Goal: Transaction & Acquisition: Subscribe to service/newsletter

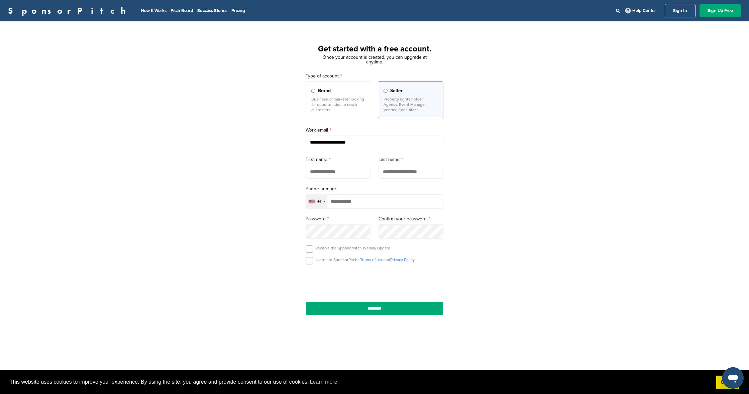
type input "**********"
type input "******"
type input "*****"
type input "**********"
click at [304, 263] on div "**********" at bounding box center [374, 198] width 154 height 266
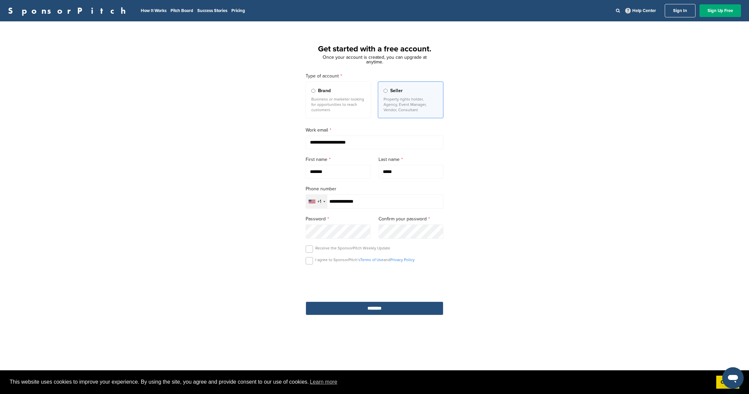
click at [388, 307] on input "********" at bounding box center [374, 309] width 138 height 14
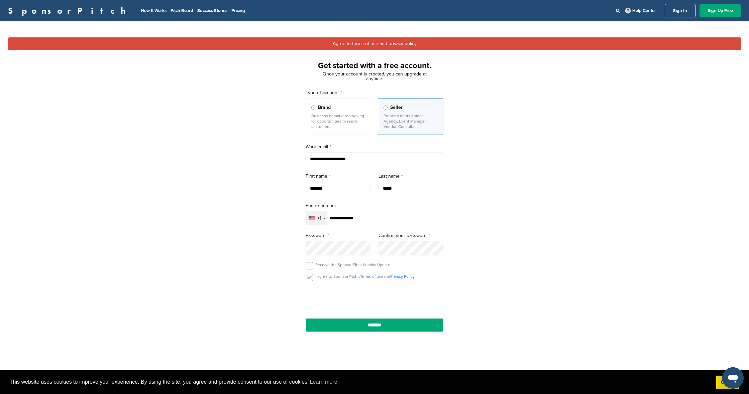
click at [310, 281] on label at bounding box center [308, 277] width 7 height 7
click at [405, 330] on input "********" at bounding box center [374, 325] width 138 height 14
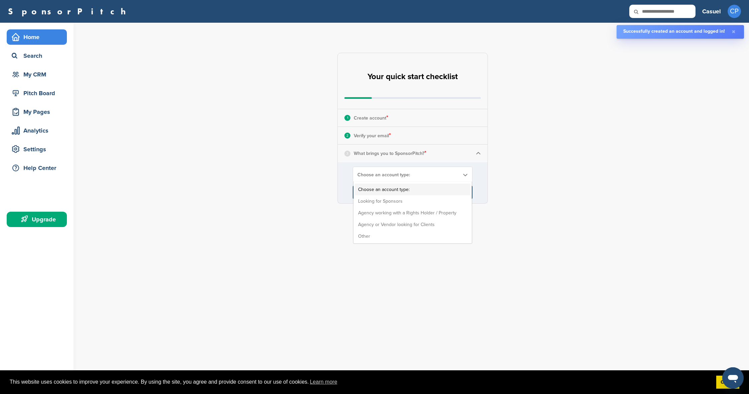
click at [437, 176] on span "Choose an account type:" at bounding box center [408, 175] width 102 height 6
click at [406, 200] on li "Looking for Sponsors" at bounding box center [413, 202] width 116 height 12
click at [418, 191] on input "****" at bounding box center [413, 192] width 120 height 13
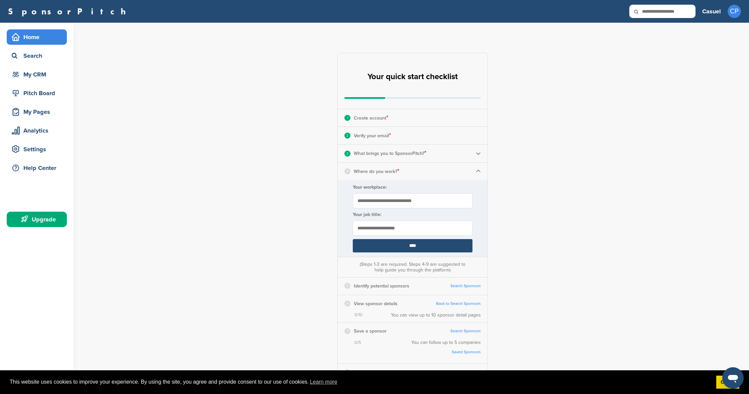
type input "**********"
type input "*******"
click at [442, 246] on input "****" at bounding box center [413, 245] width 120 height 13
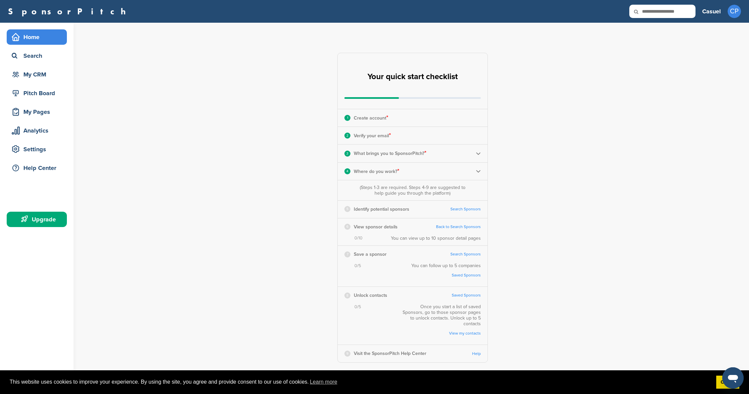
click at [466, 209] on link "Search Sponsors" at bounding box center [465, 209] width 30 height 5
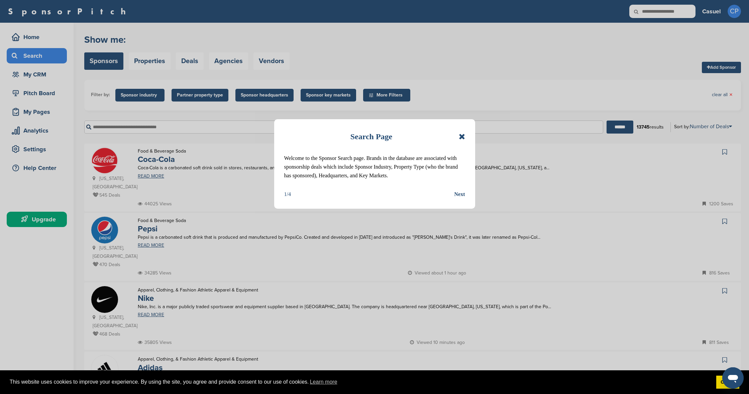
click at [459, 194] on div "Next" at bounding box center [459, 194] width 11 height 9
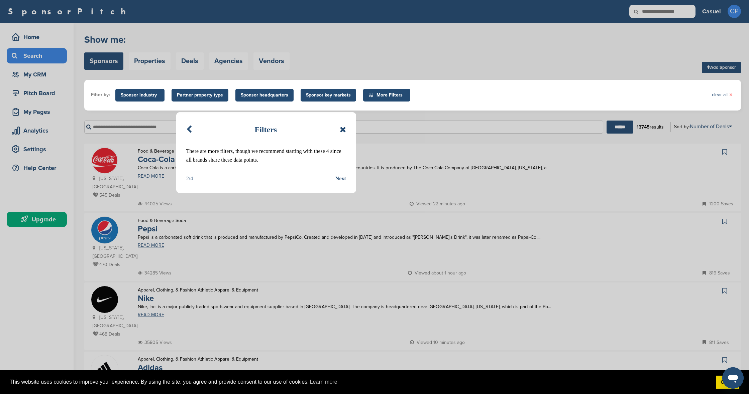
click at [341, 179] on div "Next" at bounding box center [340, 178] width 11 height 9
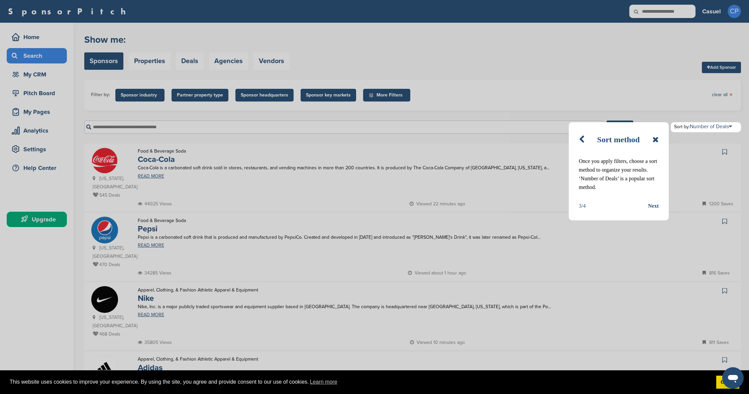
click at [649, 207] on div "Next" at bounding box center [653, 206] width 11 height 9
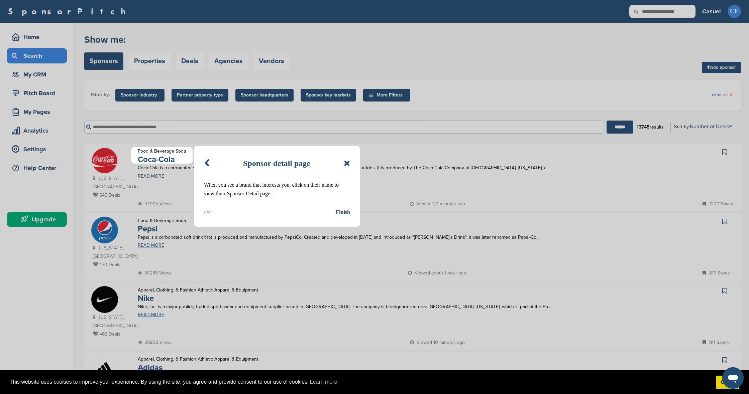
click at [340, 211] on div "Finish" at bounding box center [343, 212] width 14 height 9
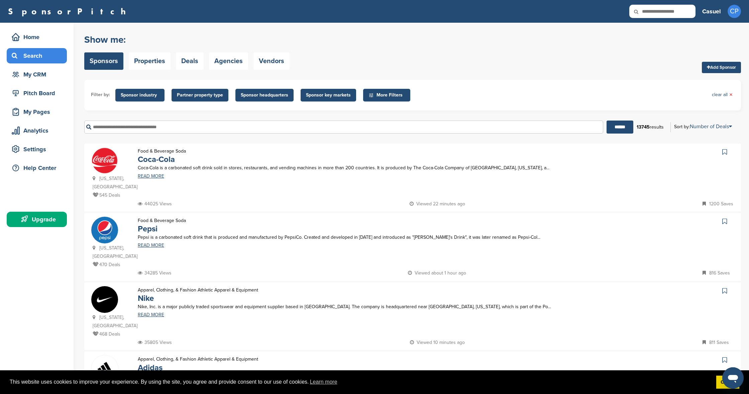
click at [724, 218] on icon at bounding box center [724, 221] width 5 height 7
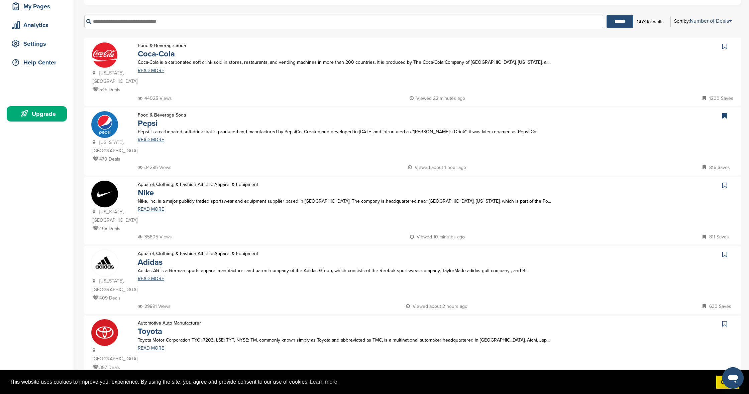
scroll to position [106, 0]
click at [725, 251] on icon at bounding box center [724, 254] width 5 height 7
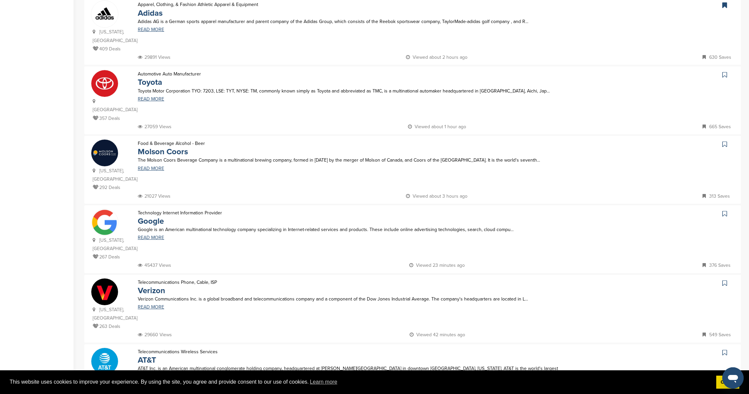
scroll to position [355, 0]
click at [724, 210] on icon at bounding box center [724, 213] width 5 height 7
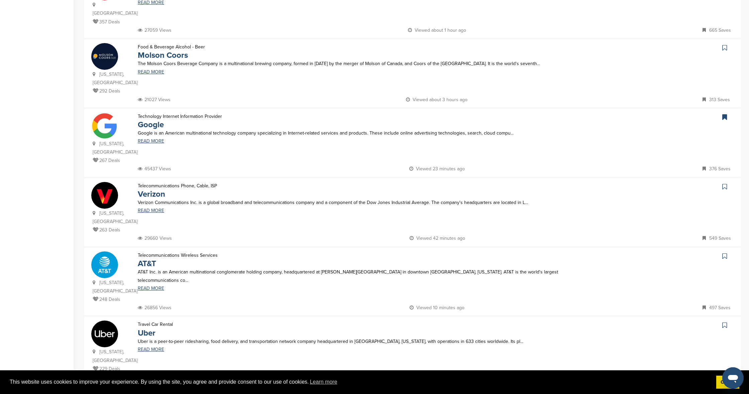
scroll to position [452, 0]
click at [724, 322] on icon at bounding box center [724, 325] width 5 height 7
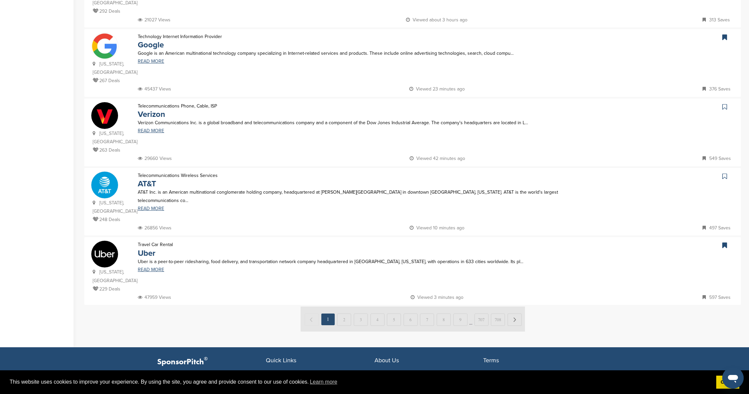
scroll to position [539, 0]
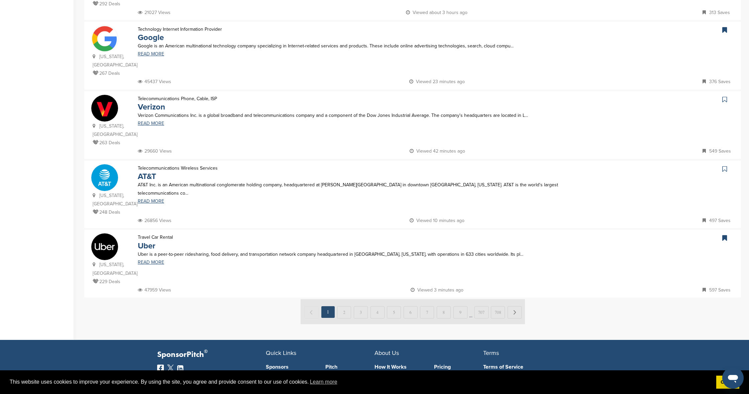
click at [343, 299] on img at bounding box center [412, 311] width 224 height 25
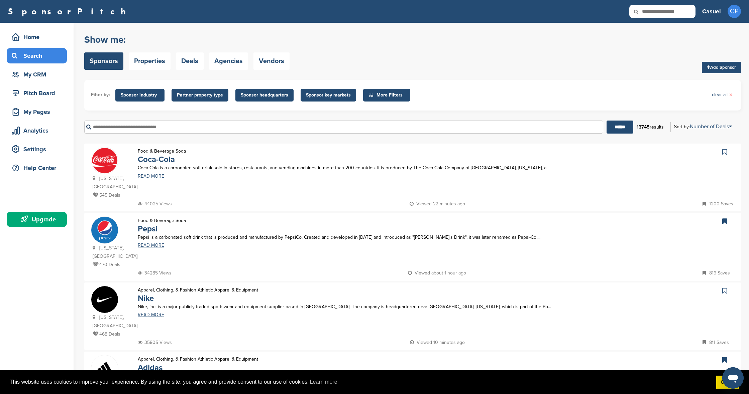
scroll to position [0, 0]
click at [722, 69] on link "Add Sponsor" at bounding box center [721, 67] width 39 height 11
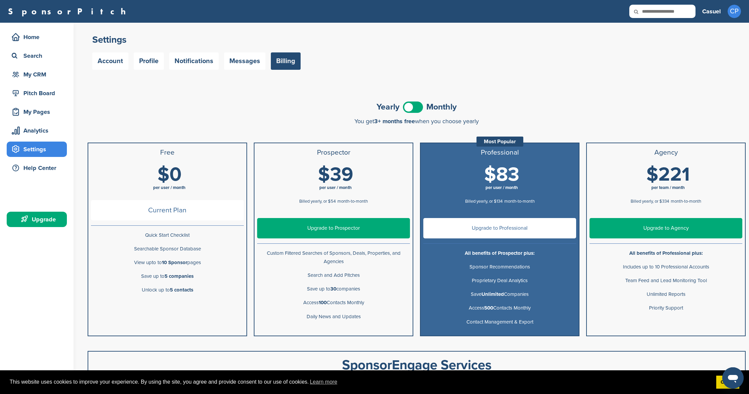
click at [413, 108] on span at bounding box center [413, 107] width 20 height 11
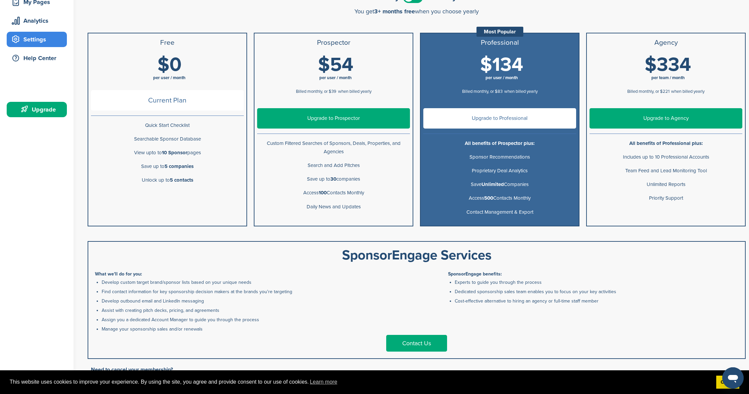
scroll to position [56, 0]
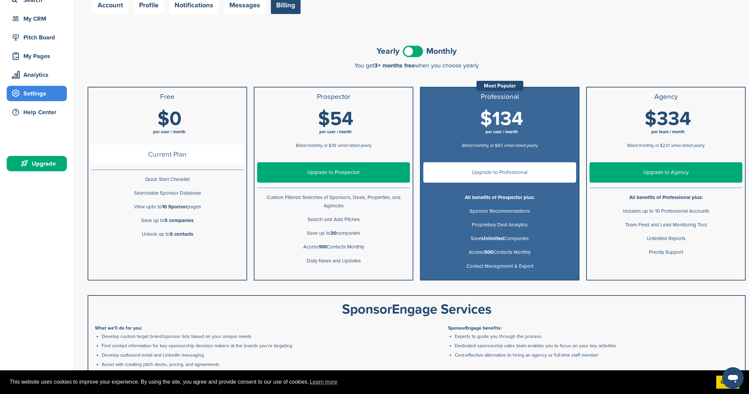
click at [327, 168] on link "Upgrade to Prospector" at bounding box center [333, 172] width 153 height 20
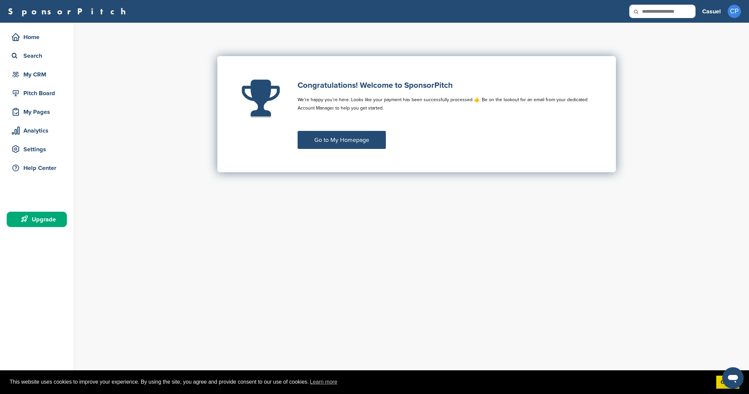
click at [334, 146] on link "Go to My Homepage" at bounding box center [341, 140] width 88 height 18
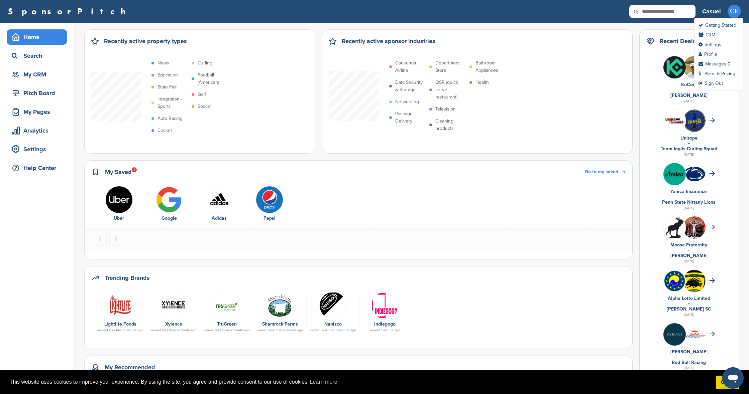
click at [719, 70] on ul "Getting Started CRM Settings Profile Messages 0 Plans & Pricing Sign Out" at bounding box center [718, 54] width 49 height 73
click at [719, 73] on link "Plans & Pricing" at bounding box center [716, 74] width 37 height 6
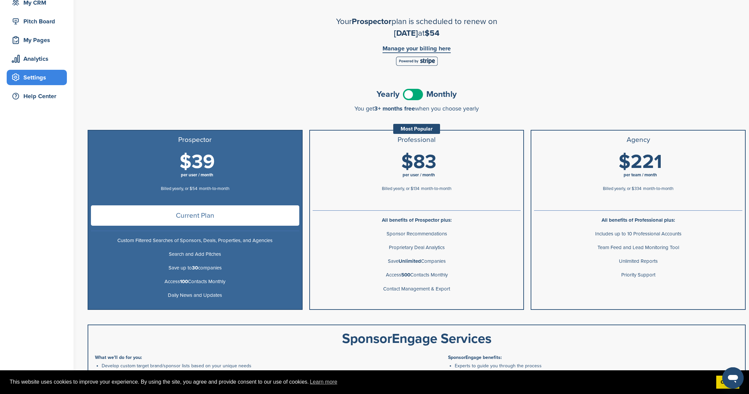
scroll to position [85, 0]
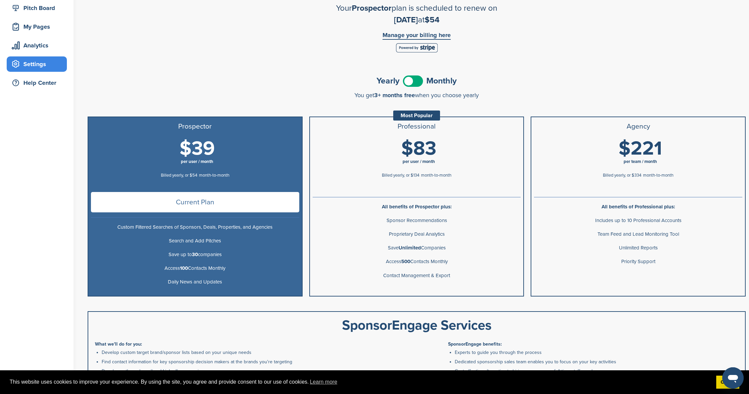
click at [417, 78] on span at bounding box center [413, 81] width 20 height 11
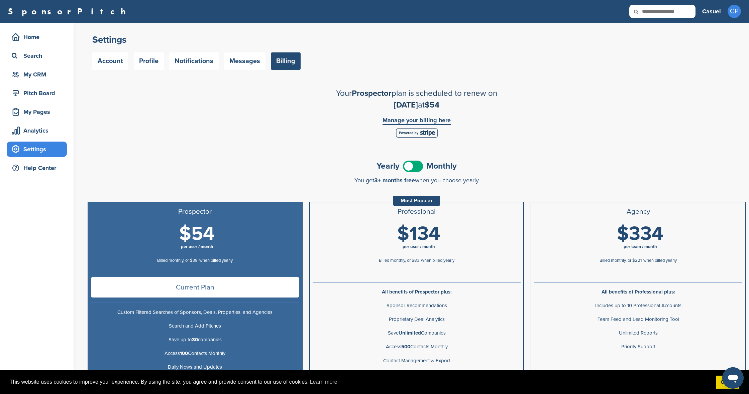
scroll to position [0, 0]
click at [38, 42] on div "Home" at bounding box center [38, 37] width 57 height 12
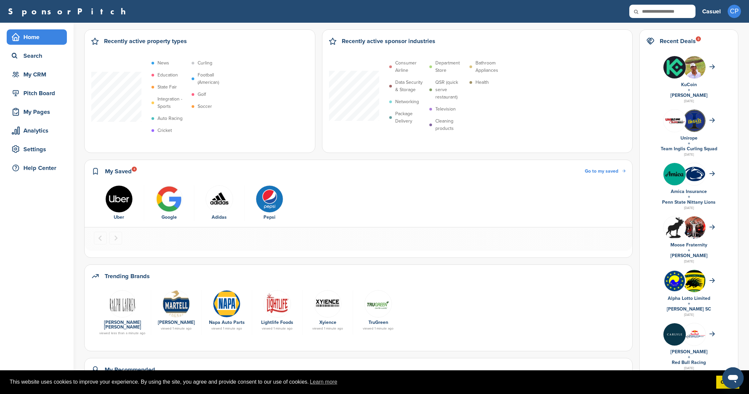
click at [618, 170] on span "Go to my saved" at bounding box center [601, 171] width 33 height 6
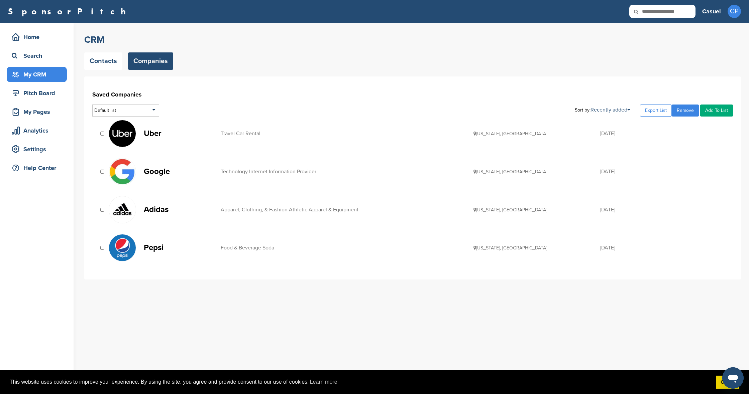
click at [713, 111] on link "Add To List" at bounding box center [716, 111] width 33 height 12
click at [719, 379] on link "Got it!" at bounding box center [727, 382] width 23 height 13
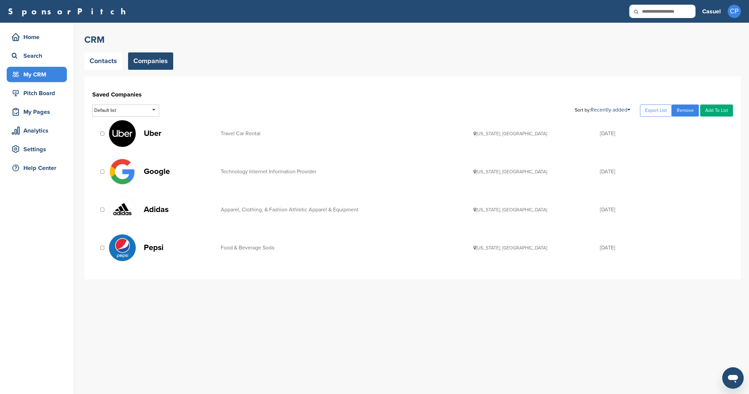
click at [712, 111] on link "Add To List" at bounding box center [716, 111] width 33 height 12
click at [40, 56] on div "Search" at bounding box center [38, 56] width 57 height 12
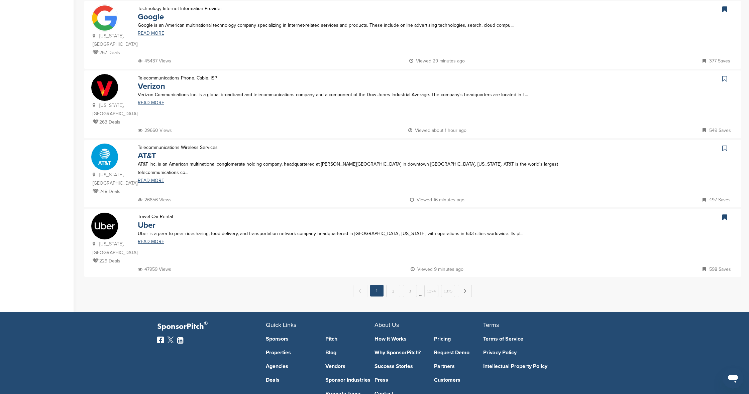
scroll to position [580, 0]
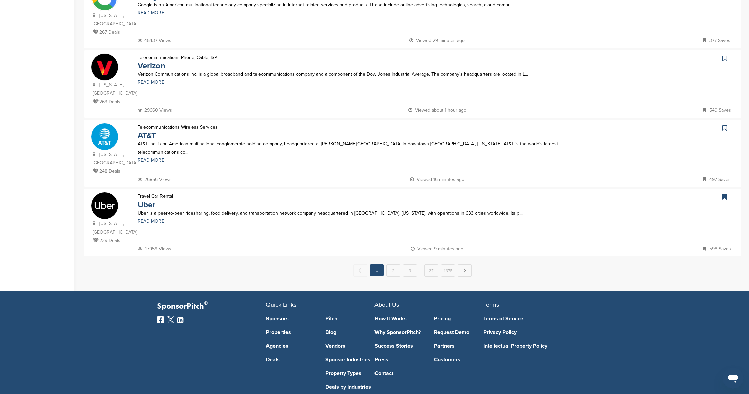
click at [394, 265] on link "2" at bounding box center [393, 271] width 14 height 12
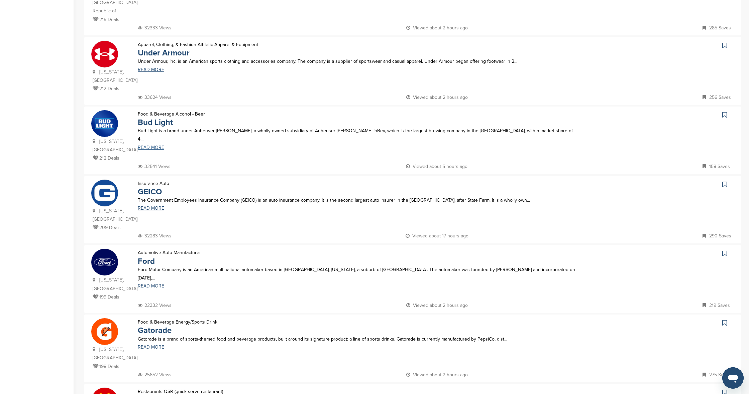
scroll to position [198, 0]
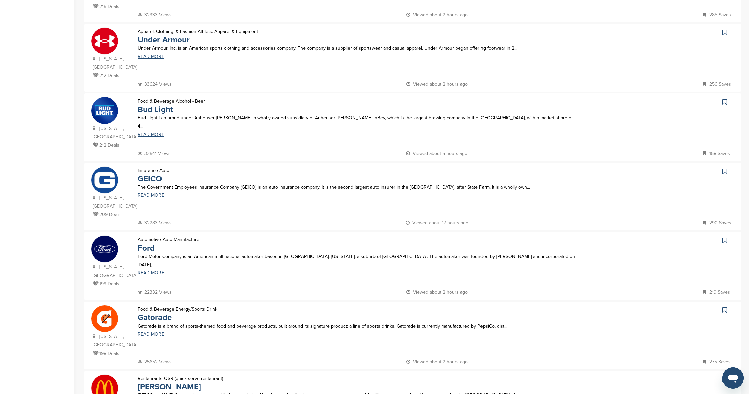
click at [724, 168] on icon at bounding box center [724, 171] width 5 height 7
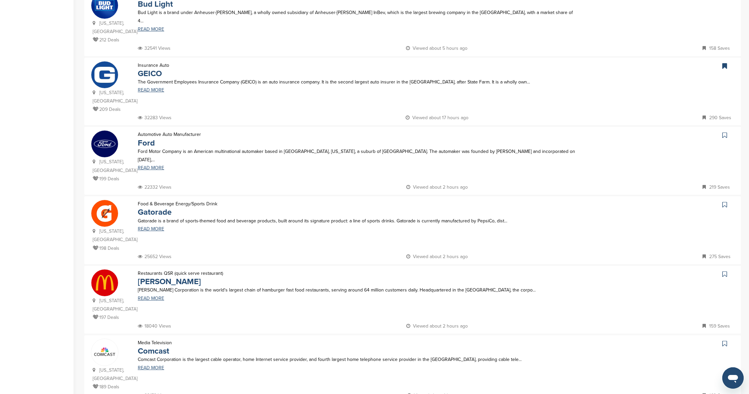
scroll to position [322, 0]
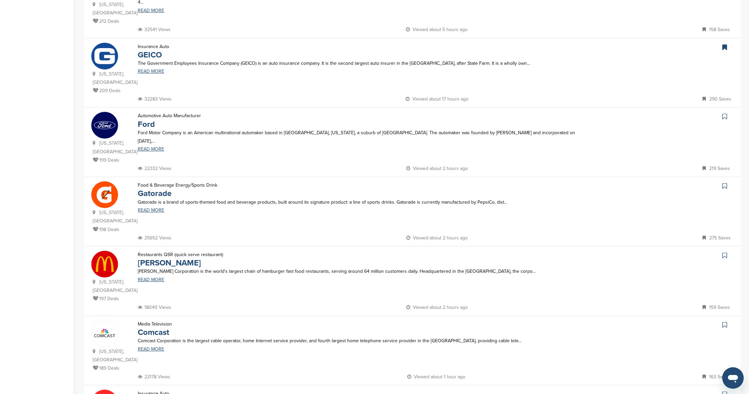
click at [725, 252] on icon at bounding box center [724, 255] width 5 height 7
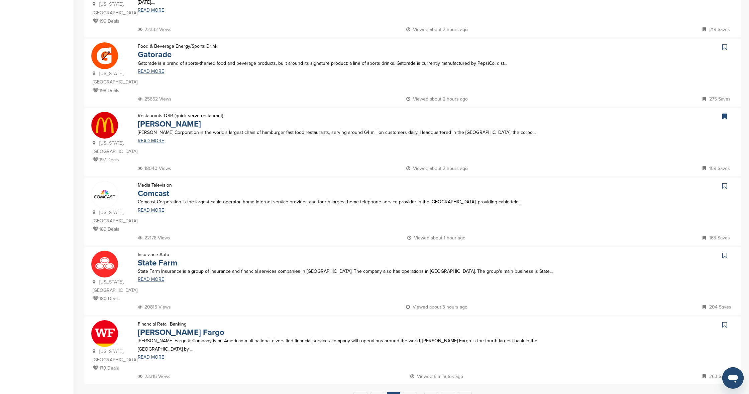
scroll to position [477, 0]
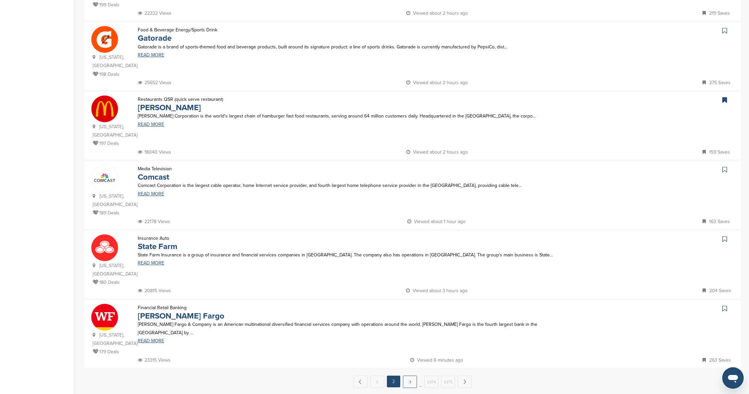
click at [409, 376] on link "3" at bounding box center [410, 382] width 14 height 12
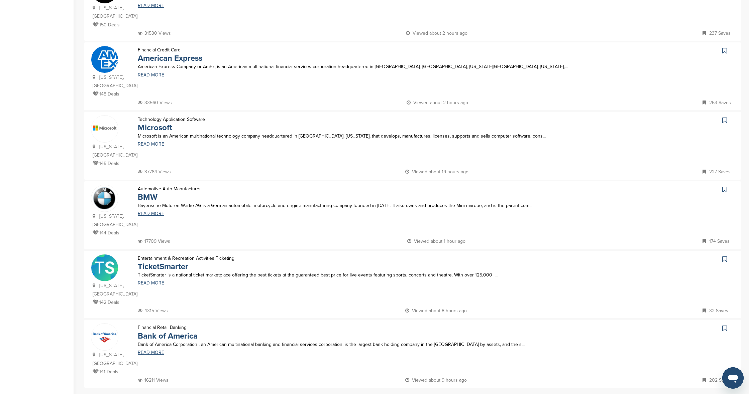
scroll to position [479, 0]
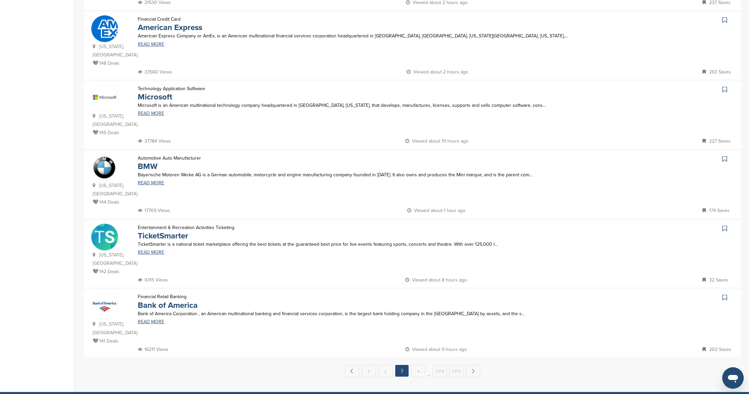
click at [724, 294] on icon at bounding box center [724, 297] width 5 height 7
click at [417, 365] on link "4" at bounding box center [418, 371] width 14 height 12
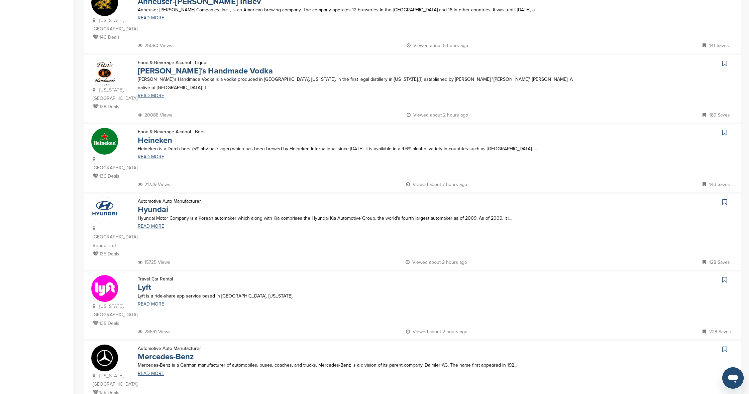
scroll to position [254, 0]
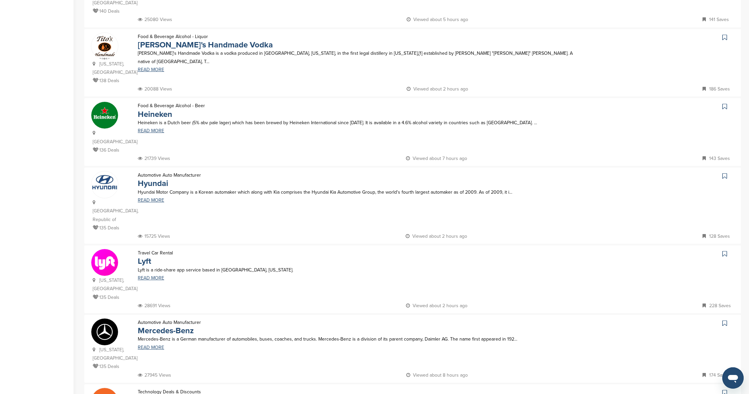
click at [725, 251] on icon at bounding box center [724, 254] width 5 height 7
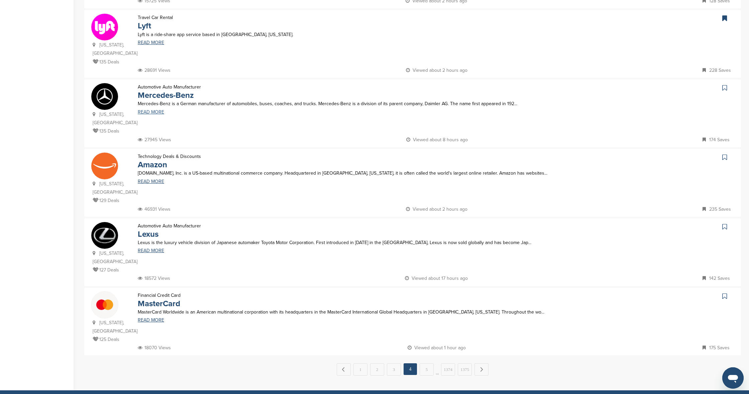
scroll to position [490, 0]
click at [724, 84] on icon at bounding box center [724, 87] width 5 height 7
click at [724, 293] on icon at bounding box center [724, 296] width 5 height 7
click at [426, 363] on link "5" at bounding box center [426, 369] width 14 height 12
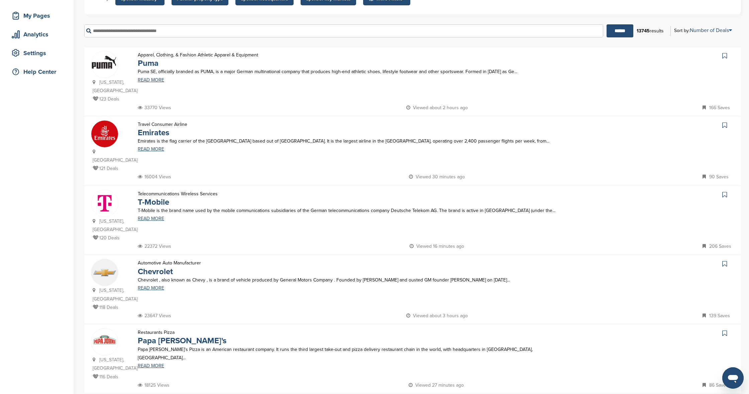
scroll to position [129, 0]
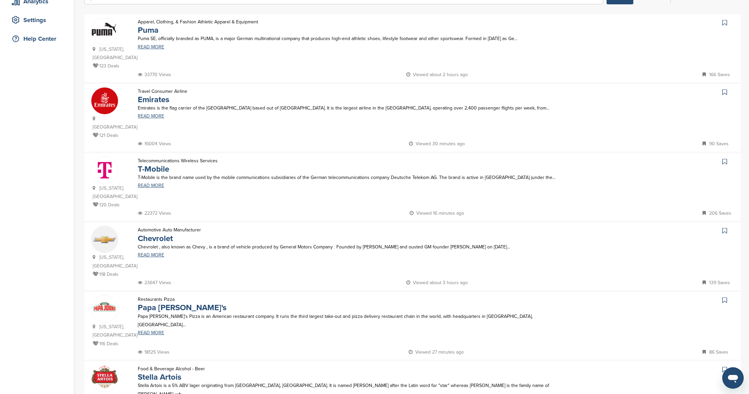
click at [724, 165] on icon at bounding box center [724, 161] width 5 height 7
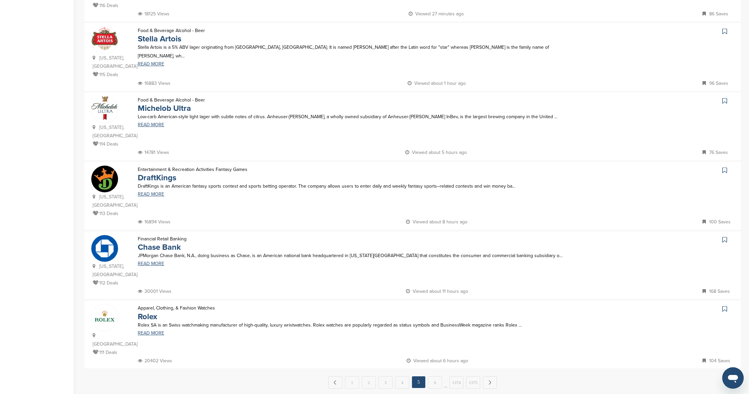
scroll to position [469, 0]
click at [725, 236] on icon at bounding box center [724, 239] width 5 height 7
click at [433, 376] on link "6" at bounding box center [435, 382] width 14 height 12
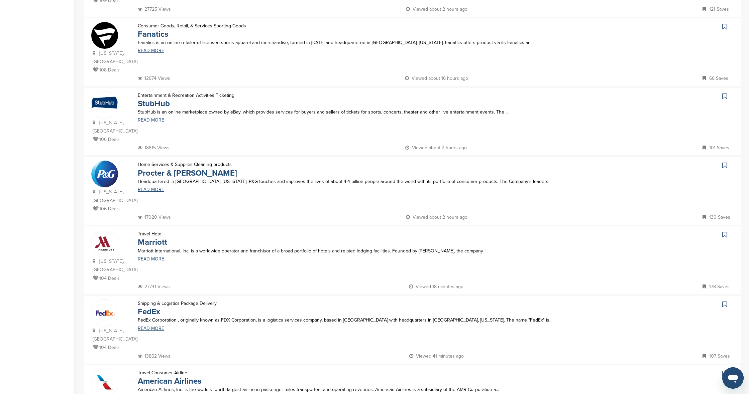
scroll to position [274, 0]
click at [723, 231] on icon at bounding box center [724, 234] width 5 height 7
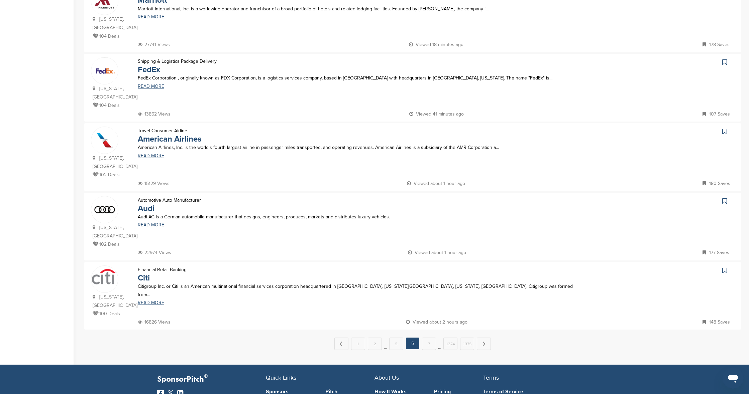
scroll to position [516, 0]
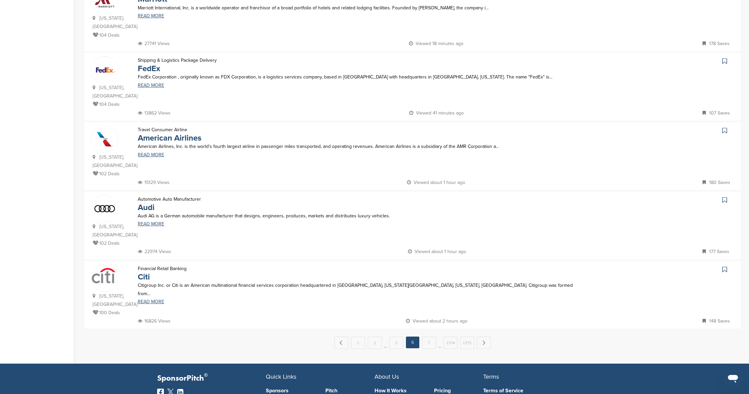
click at [429, 337] on link "7" at bounding box center [429, 343] width 14 height 12
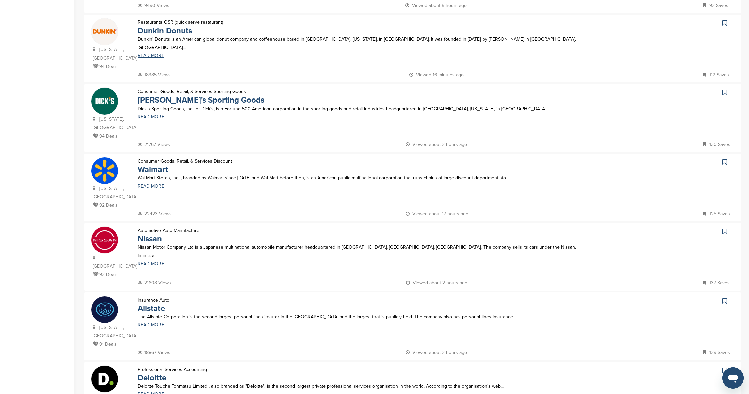
scroll to position [338, 0]
click at [724, 161] on icon at bounding box center [724, 161] width 5 height 7
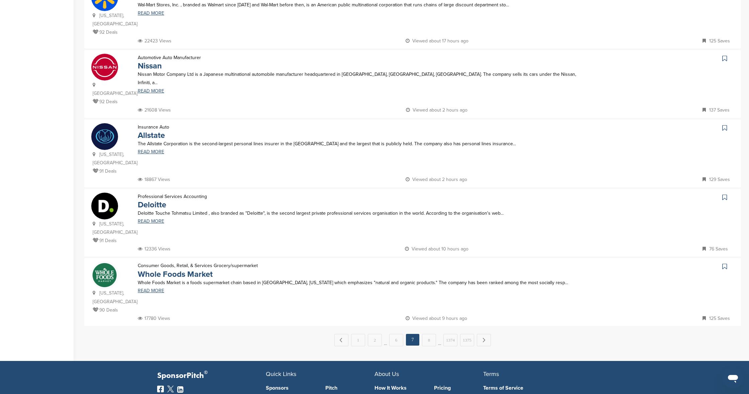
scroll to position [511, 0]
click at [430, 334] on link "8" at bounding box center [429, 340] width 14 height 12
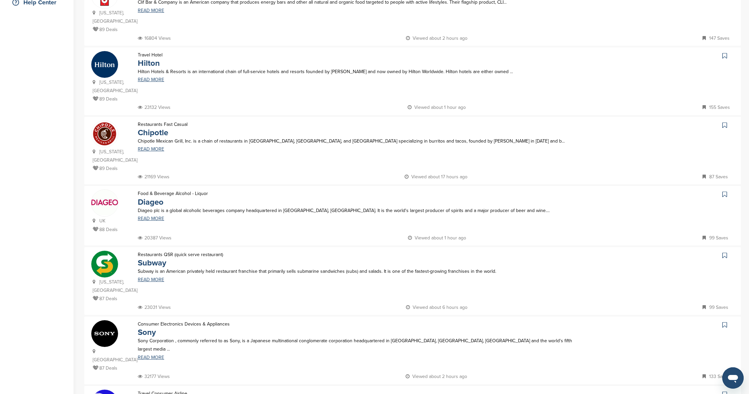
scroll to position [166, 0]
click at [723, 252] on icon at bounding box center [724, 255] width 5 height 7
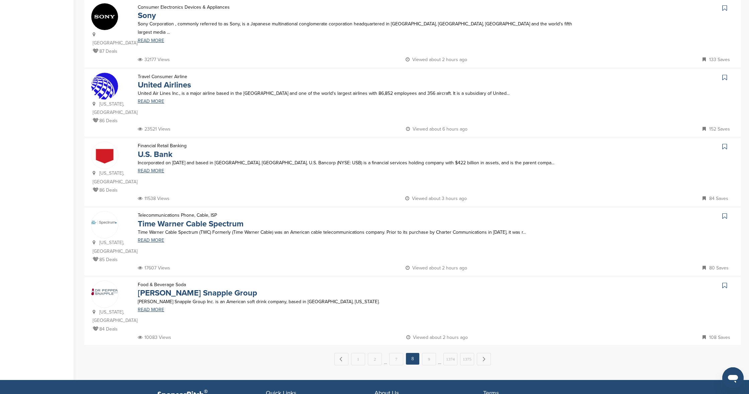
scroll to position [484, 0]
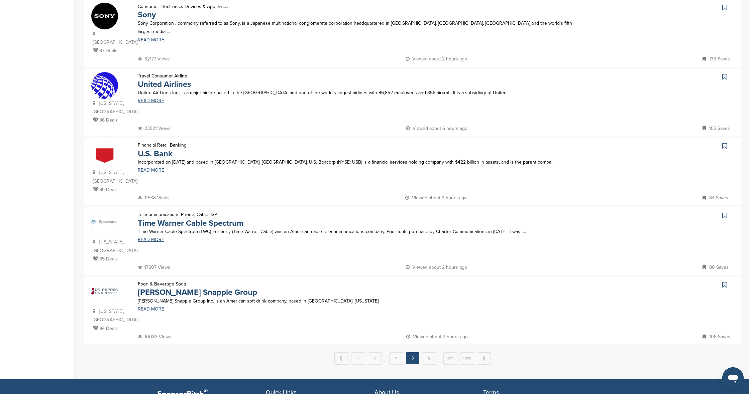
click at [429, 353] on link "9" at bounding box center [429, 359] width 14 height 12
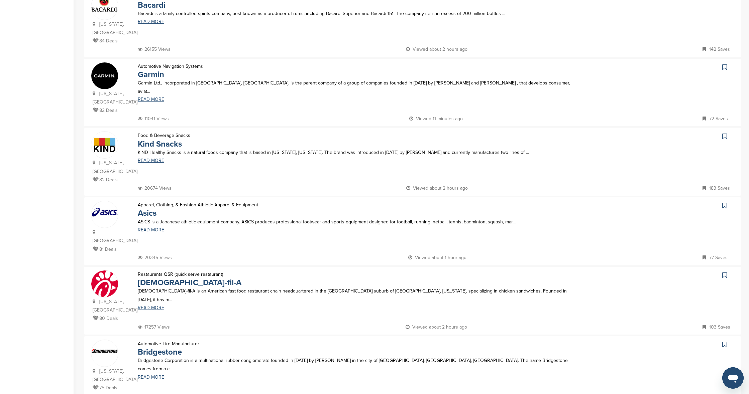
scroll to position [225, 0]
click at [725, 271] on icon at bounding box center [724, 274] width 5 height 7
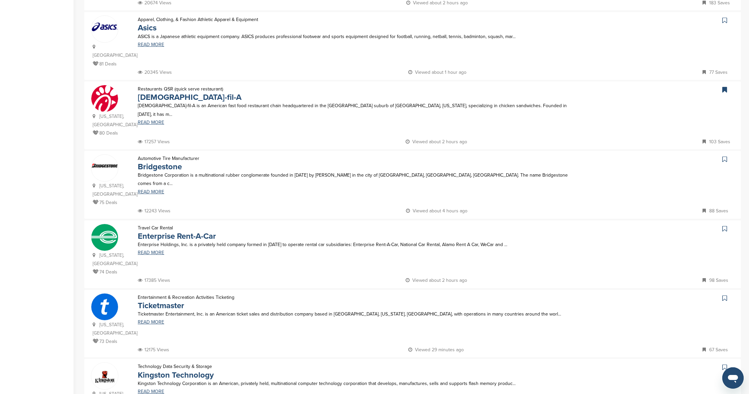
scroll to position [453, 0]
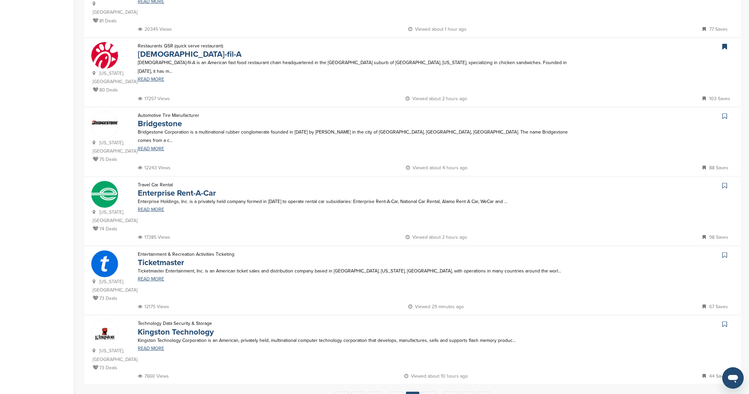
click at [725, 252] on icon at bounding box center [724, 255] width 5 height 7
click at [429, 392] on link "10" at bounding box center [429, 398] width 14 height 12
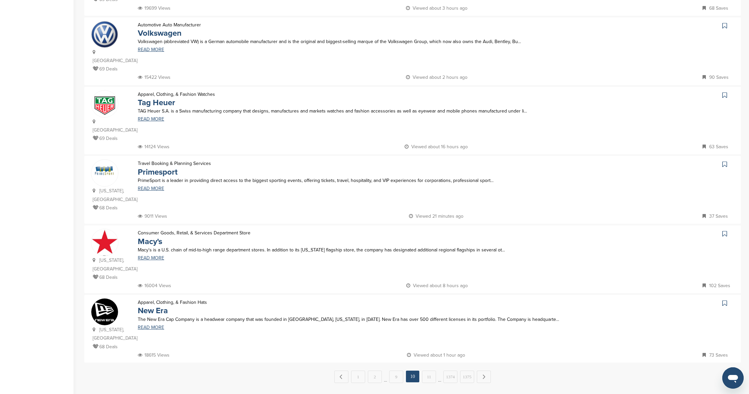
scroll to position [466, 0]
click at [425, 371] on link "11" at bounding box center [429, 377] width 14 height 12
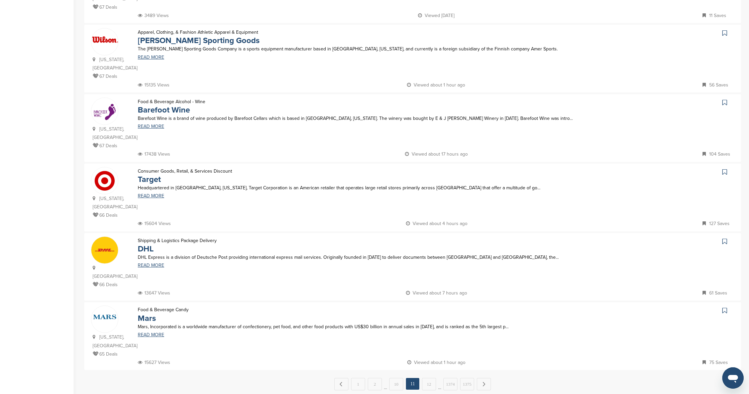
scroll to position [0, 0]
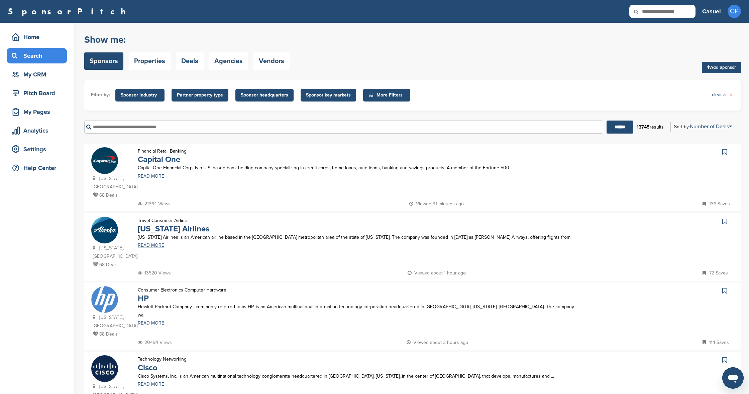
click at [724, 151] on icon at bounding box center [724, 152] width 5 height 7
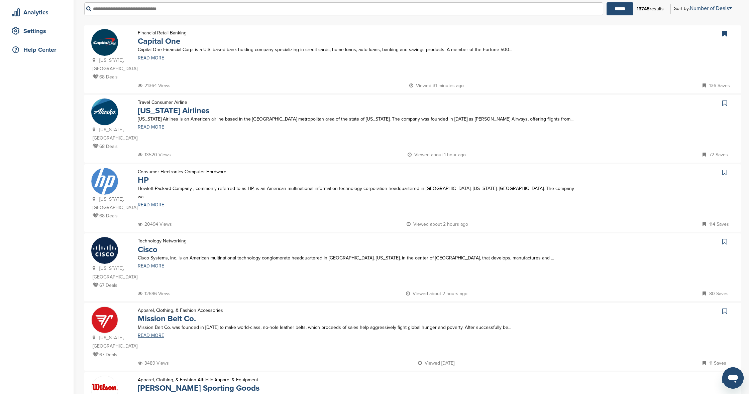
scroll to position [119, 0]
click at [725, 169] on icon at bounding box center [724, 172] width 5 height 7
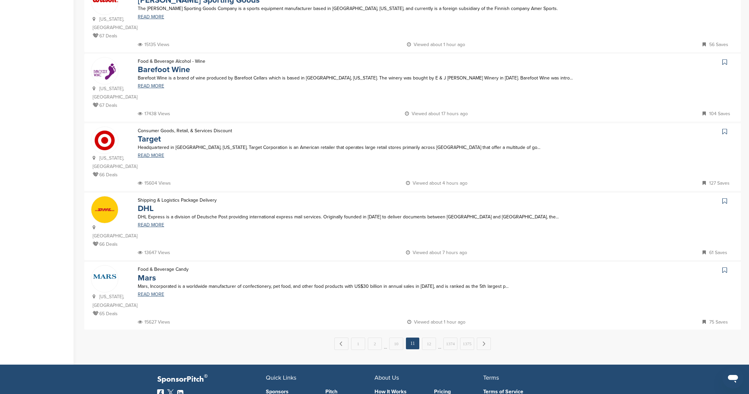
scroll to position [527, 0]
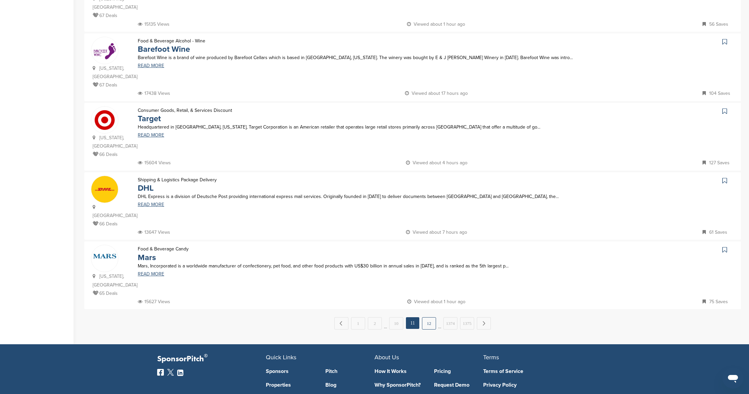
click at [429, 317] on link "12" at bounding box center [429, 323] width 14 height 12
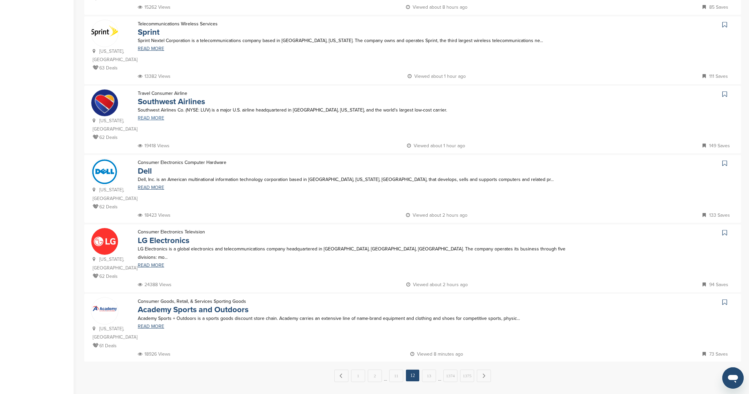
scroll to position [467, 0]
click at [431, 370] on link "13" at bounding box center [429, 376] width 14 height 12
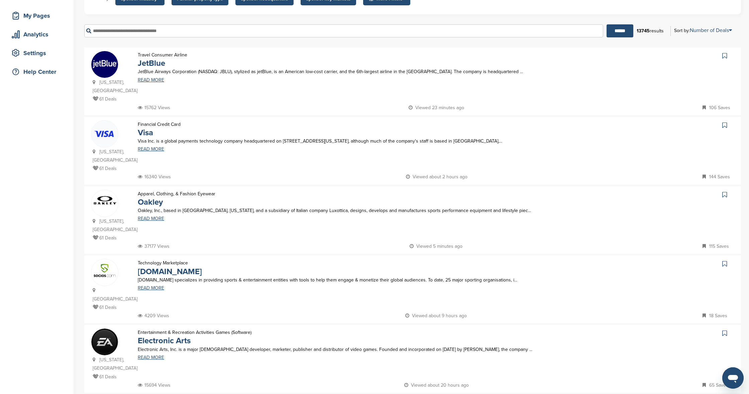
scroll to position [88, 0]
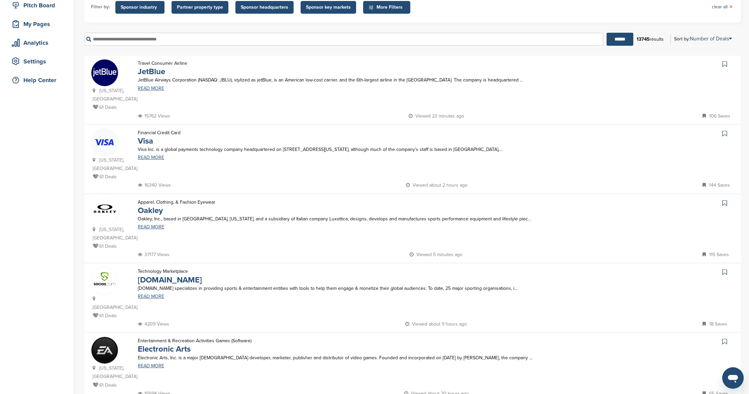
click at [225, 41] on input "text" at bounding box center [343, 39] width 519 height 13
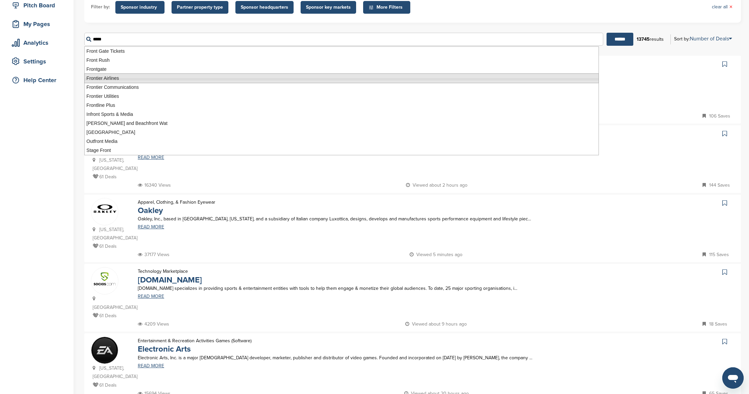
click at [120, 78] on li "Frontier Airlines" at bounding box center [341, 79] width 514 height 10
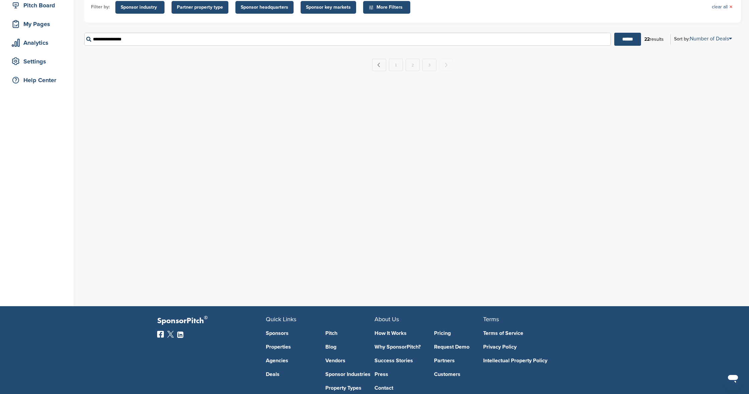
scroll to position [0, 0]
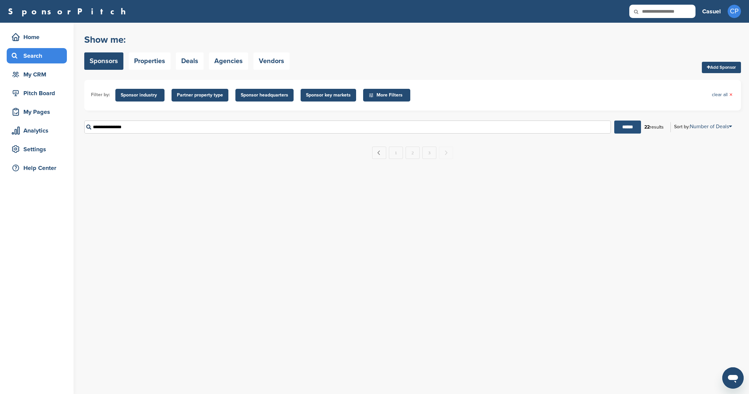
click at [623, 129] on input "******" at bounding box center [627, 127] width 27 height 13
drag, startPoint x: 138, startPoint y: 127, endPoint x: 84, endPoint y: 129, distance: 53.5
click at [84, 129] on input "**********" at bounding box center [349, 127] width 530 height 13
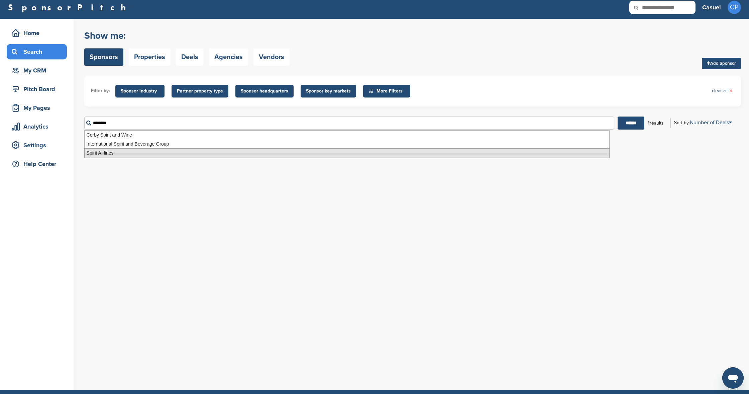
click at [108, 153] on li "Spirit Airlines" at bounding box center [346, 153] width 525 height 10
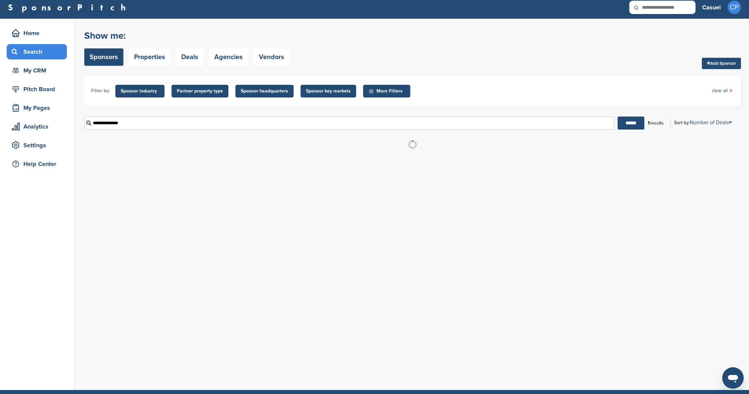
scroll to position [0, 0]
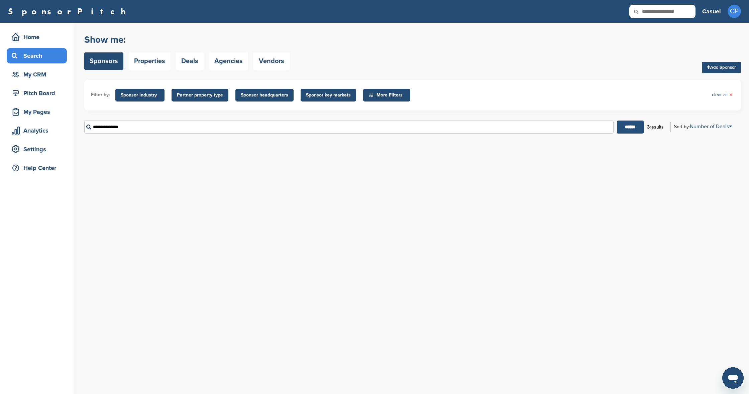
click at [632, 130] on input "******" at bounding box center [630, 127] width 27 height 13
drag, startPoint x: 174, startPoint y: 125, endPoint x: 104, endPoint y: 126, distance: 70.5
click at [78, 124] on div "Home Search My CRM Pitch Board My Pages Analytics Settings Help Center You have…" at bounding box center [374, 209] width 749 height 372
drag, startPoint x: 125, startPoint y: 128, endPoint x: 84, endPoint y: 128, distance: 41.4
click at [84, 128] on div "Home Search My CRM Pitch Board My Pages Analytics Settings Help Center You have…" at bounding box center [374, 209] width 749 height 372
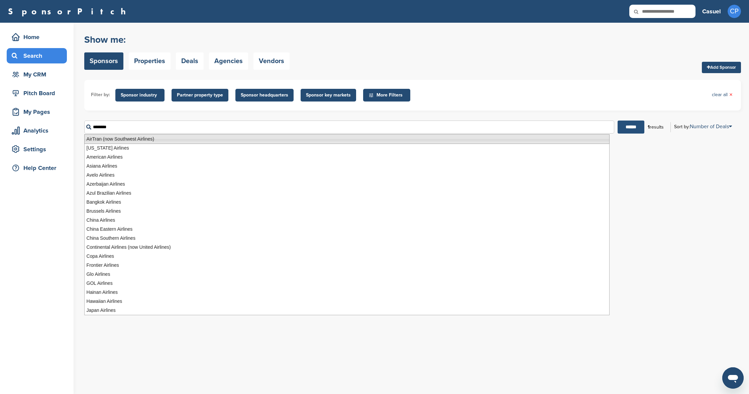
click at [622, 131] on input "******" at bounding box center [630, 127] width 27 height 13
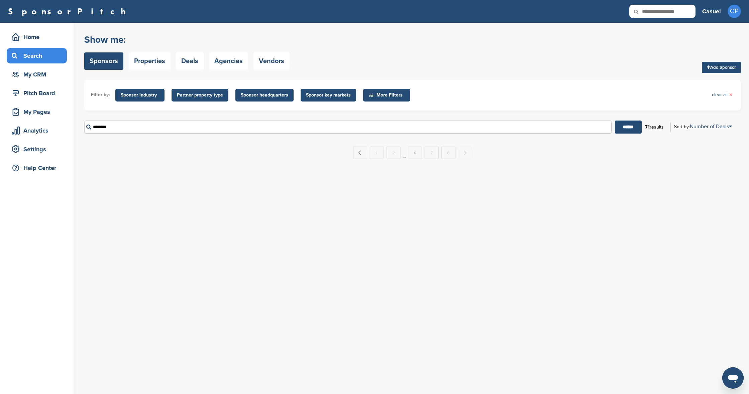
drag, startPoint x: 106, startPoint y: 128, endPoint x: 84, endPoint y: 128, distance: 22.1
click at [84, 128] on input "********" at bounding box center [347, 127] width 527 height 13
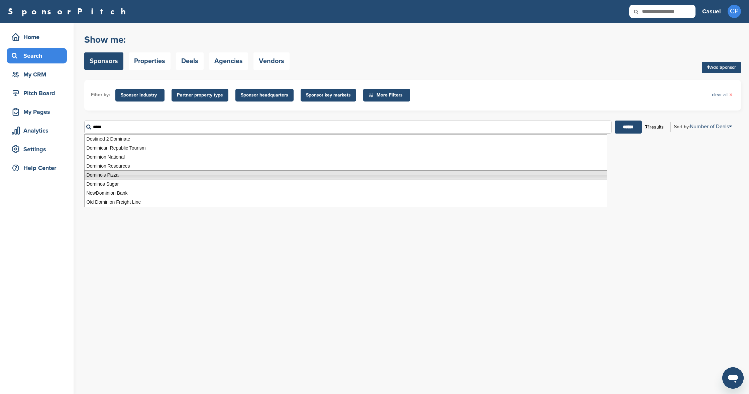
click at [112, 177] on li "Domino's Pizza" at bounding box center [345, 175] width 523 height 10
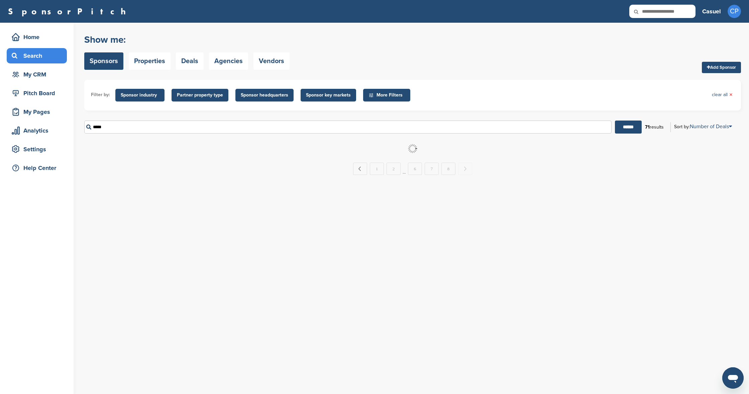
type input "**********"
click at [628, 129] on input "******" at bounding box center [628, 127] width 27 height 13
drag, startPoint x: 126, startPoint y: 128, endPoint x: 88, endPoint y: 129, distance: 37.8
click at [89, 129] on input "**********" at bounding box center [348, 127] width 529 height 13
click at [626, 132] on input "******" at bounding box center [629, 127] width 27 height 13
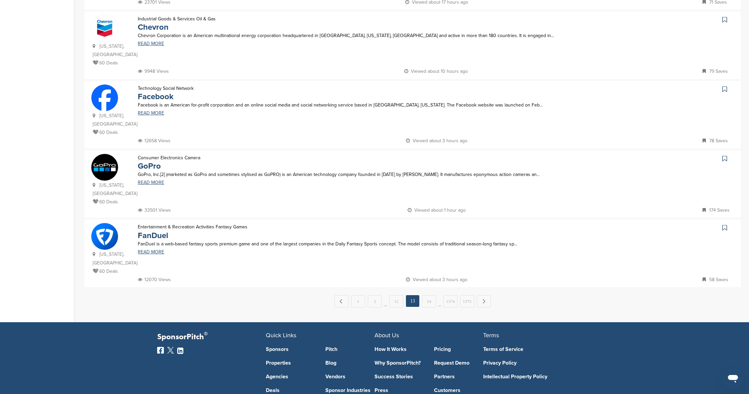
scroll to position [524, 0]
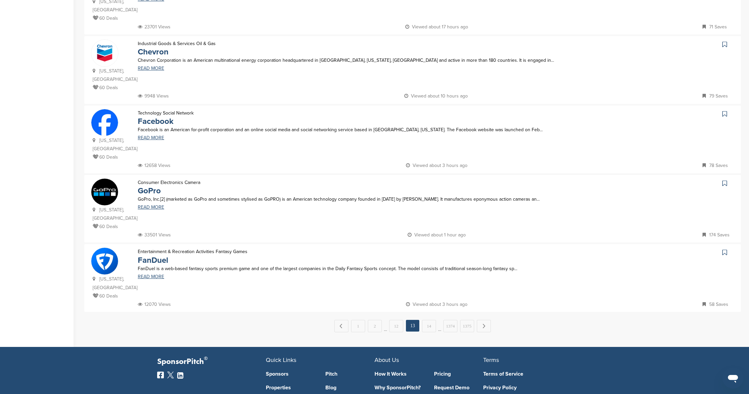
click at [723, 111] on icon at bounding box center [724, 114] width 5 height 7
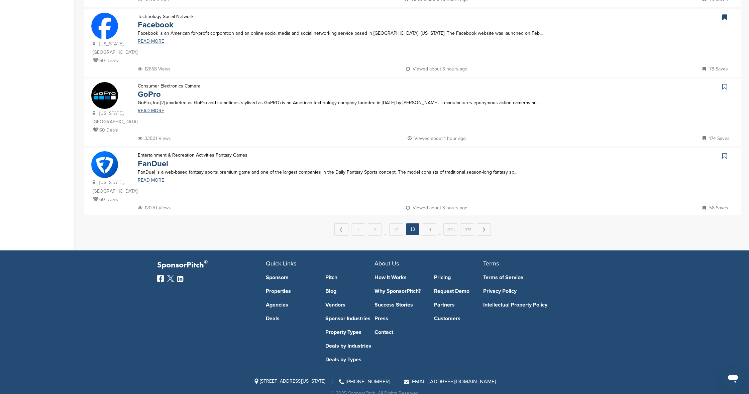
scroll to position [621, 0]
click at [429, 224] on link "14" at bounding box center [429, 230] width 14 height 12
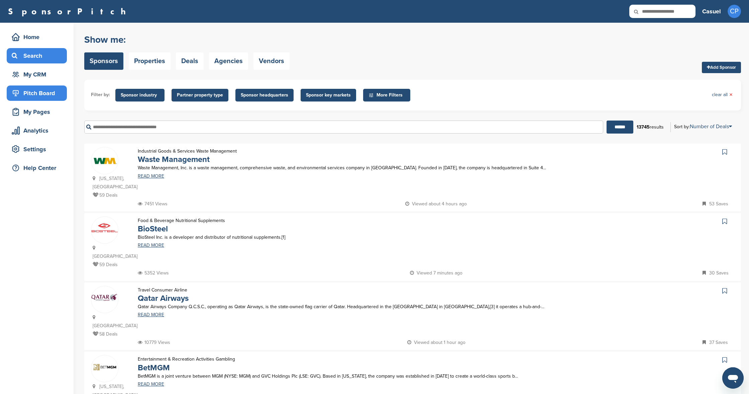
scroll to position [0, 0]
click at [26, 34] on div "Home" at bounding box center [38, 37] width 57 height 12
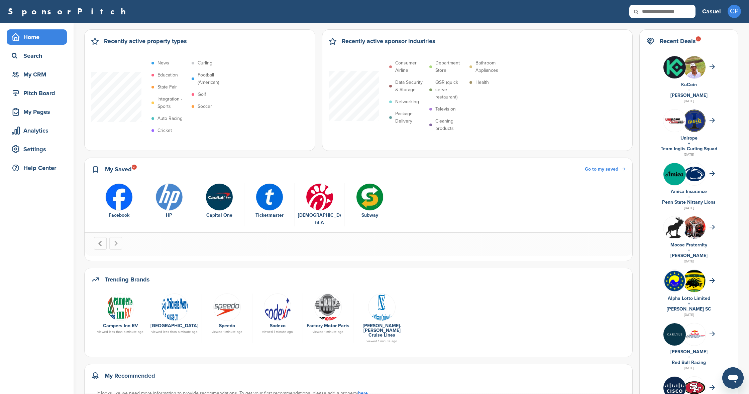
click at [101, 241] on icon "Go to last slide" at bounding box center [101, 244] width 6 height 6
click at [114, 241] on icon "Go to first slide" at bounding box center [116, 244] width 6 height 6
click at [618, 171] on span "Go to my saved" at bounding box center [601, 169] width 33 height 6
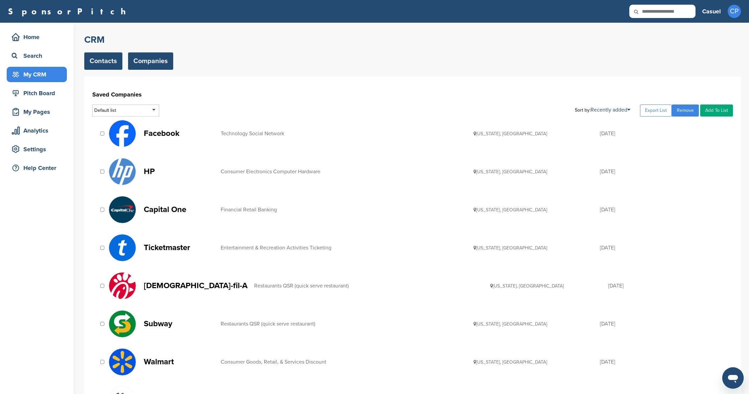
click at [104, 62] on link "Contacts" at bounding box center [103, 60] width 38 height 17
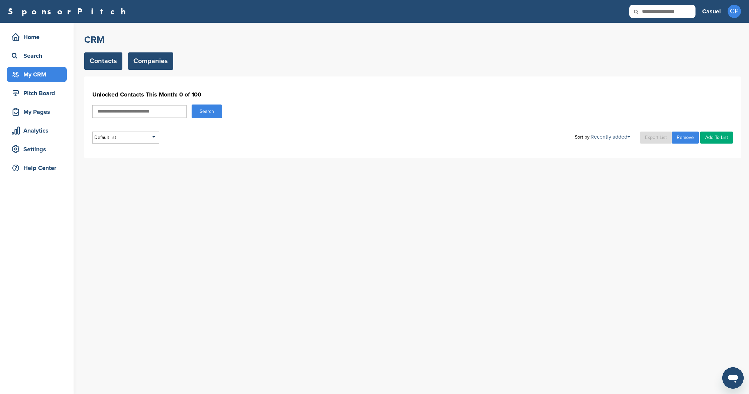
click at [158, 63] on link "Companies" at bounding box center [150, 60] width 45 height 17
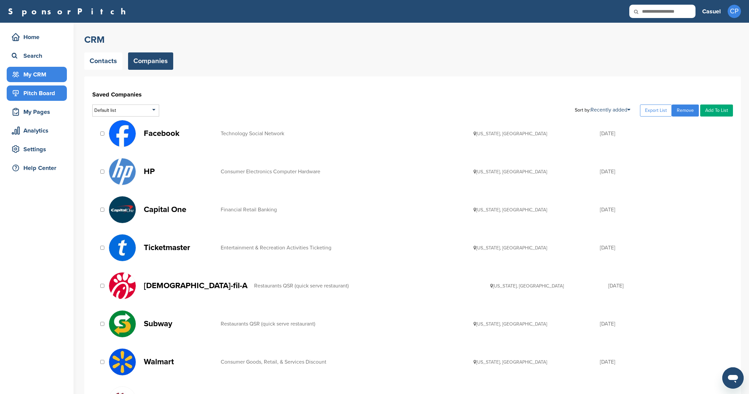
click at [44, 95] on div "Pitch Board" at bounding box center [38, 93] width 57 height 12
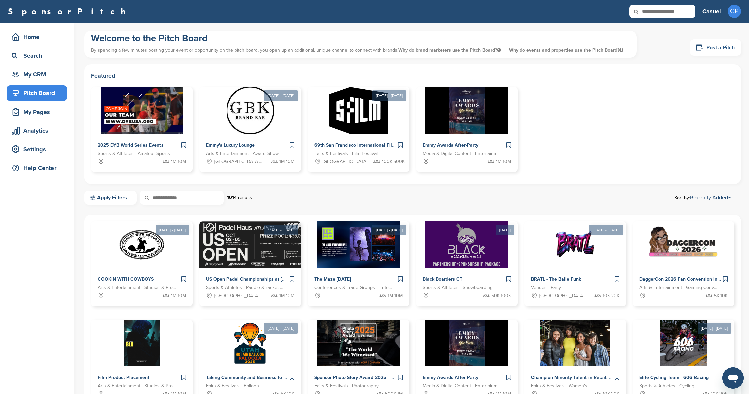
click at [717, 46] on link "Post a Pitch" at bounding box center [715, 47] width 51 height 16
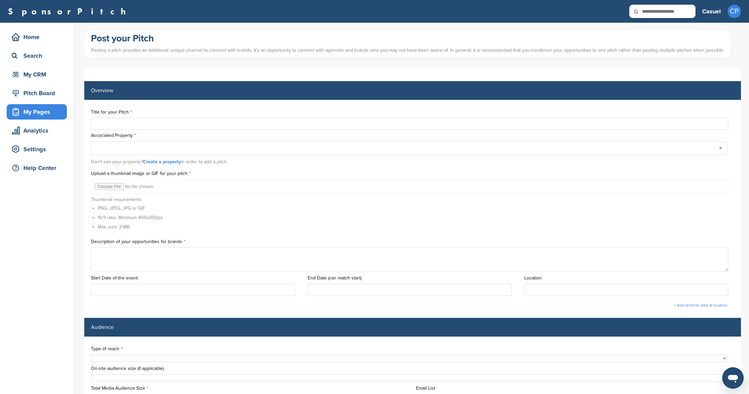
click at [169, 162] on link "Create a property" at bounding box center [162, 162] width 38 height 6
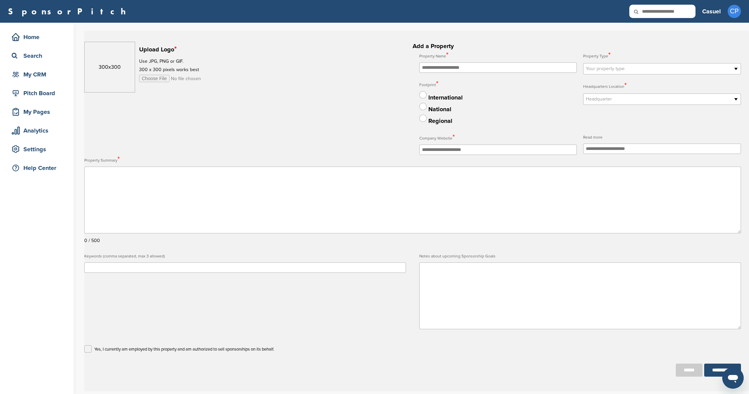
click at [114, 73] on div "300x300" at bounding box center [109, 67] width 51 height 51
click at [146, 79] on input "file" at bounding box center [190, 78] width 102 height 7
